Goal: Task Accomplishment & Management: Use online tool/utility

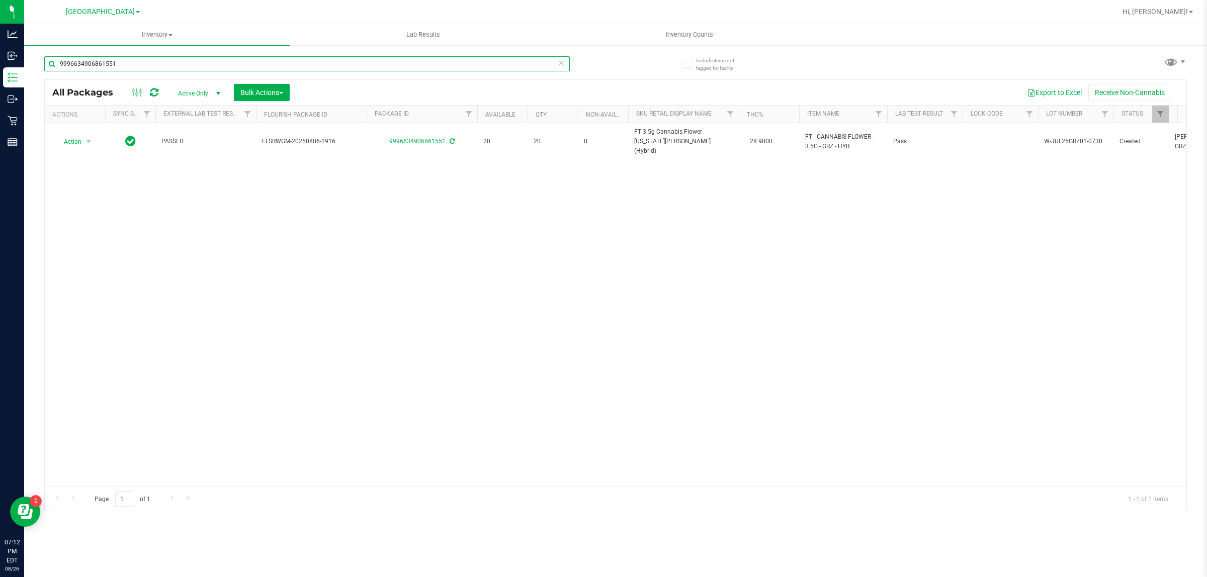
click at [157, 57] on input "9996634906861551" at bounding box center [307, 63] width 526 height 15
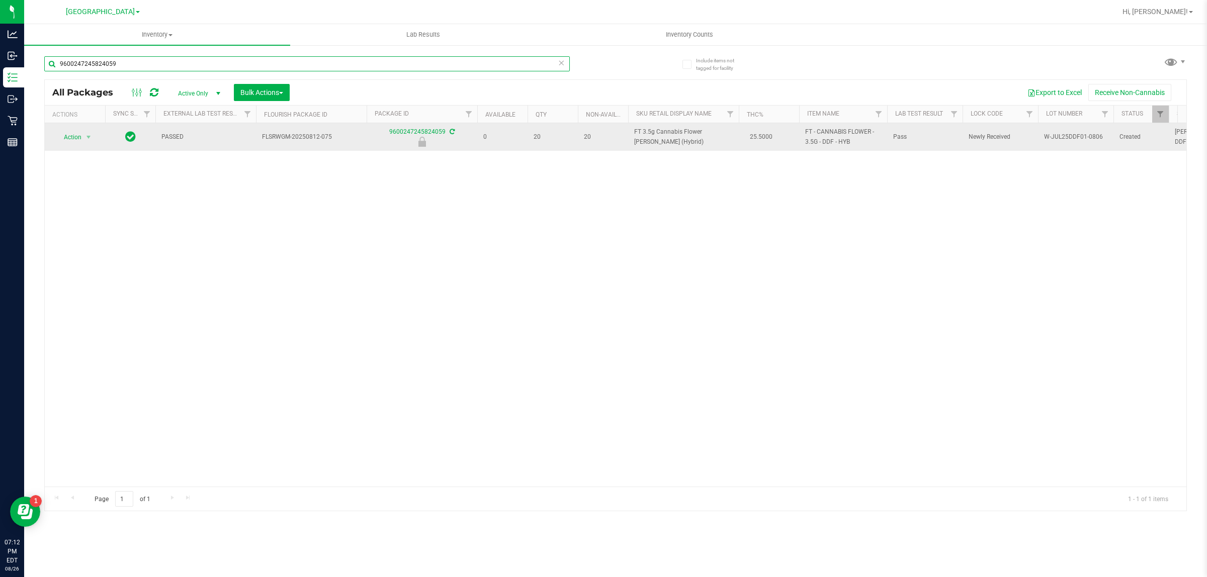
type input "9600247245824059"
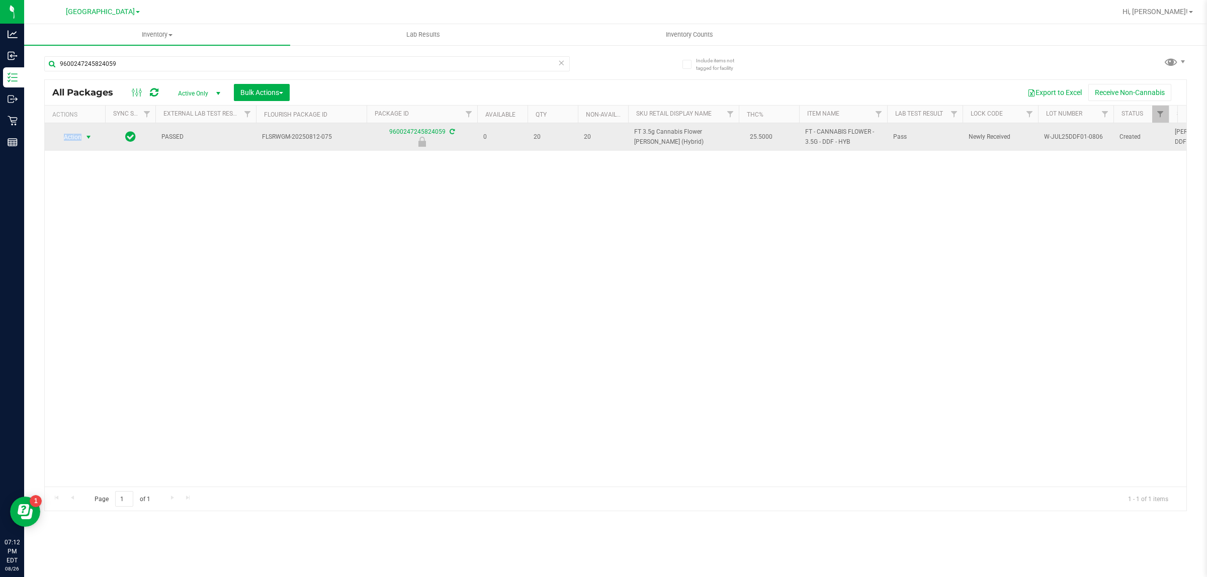
click at [87, 134] on td "Action Action Edit attributes Global inventory Locate package Package audit log…" at bounding box center [75, 137] width 60 height 28
click at [87, 134] on span "select" at bounding box center [89, 137] width 8 height 8
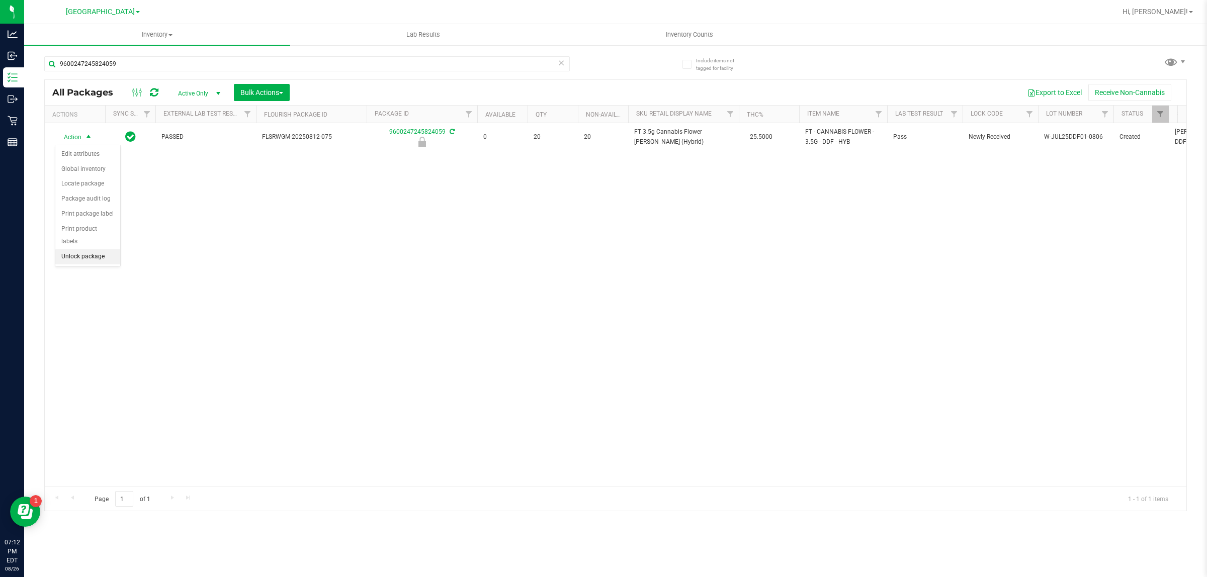
click at [89, 252] on li "Unlock package" at bounding box center [87, 256] width 65 height 15
